Goal: Information Seeking & Learning: Learn about a topic

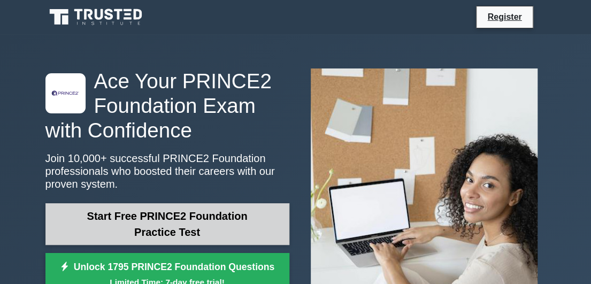
click at [215, 218] on link "Start Free PRINCE2 Foundation Practice Test" at bounding box center [167, 224] width 244 height 42
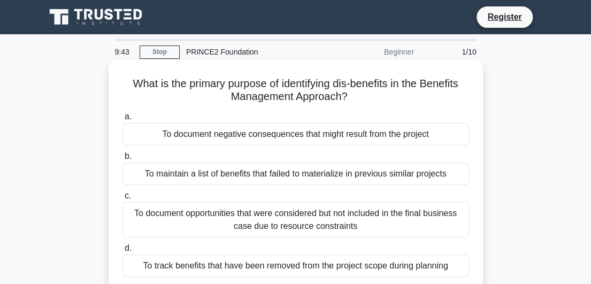
scroll to position [53, 0]
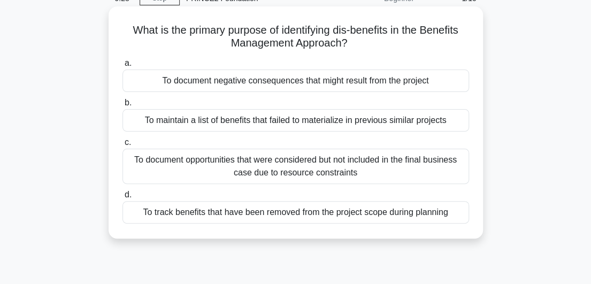
click at [275, 161] on div "To document opportunities that were considered but not included in the final bu…" at bounding box center [295, 166] width 347 height 35
click at [122, 146] on input "c. To document opportunities that were considered but not included in the final…" at bounding box center [122, 142] width 0 height 7
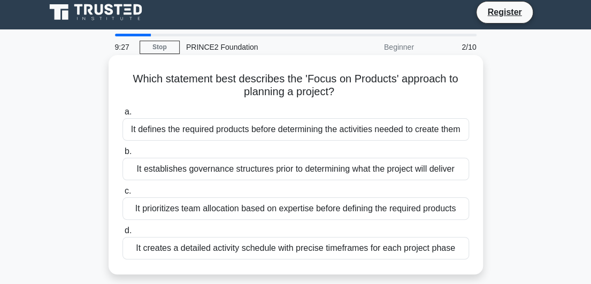
scroll to position [0, 0]
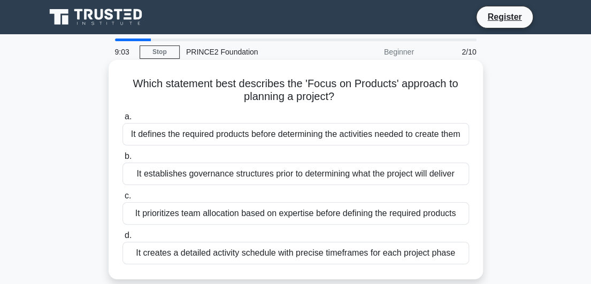
click at [250, 138] on div "It defines the required products before determining the activities needed to cr…" at bounding box center [295, 134] width 347 height 22
click at [122, 120] on input "a. It defines the required products before determining the activities needed to…" at bounding box center [122, 116] width 0 height 7
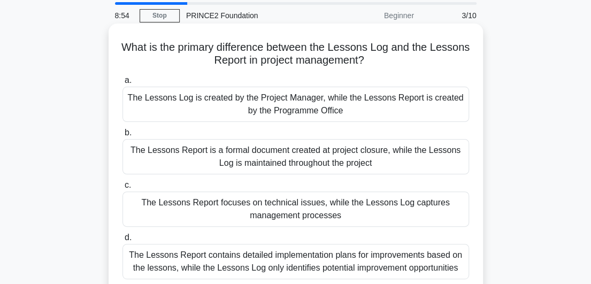
scroll to position [53, 0]
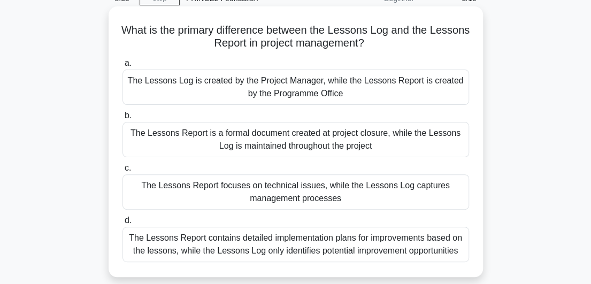
click at [319, 141] on div "The Lessons Report is a formal document created at project closure, while the L…" at bounding box center [295, 139] width 347 height 35
click at [122, 119] on input "b. The Lessons Report is a formal document created at project closure, while th…" at bounding box center [122, 115] width 0 height 7
